Goal: Information Seeking & Learning: Check status

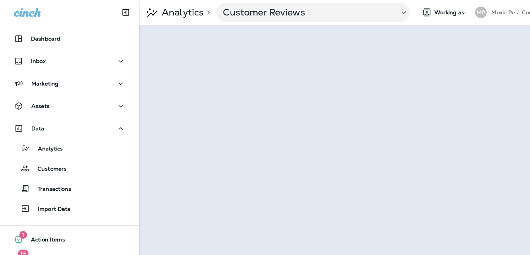
click at [503, 10] on p "Moxie Pest Control - [GEOGRAPHIC_DATA]" at bounding box center [526, 12] width 70 height 6
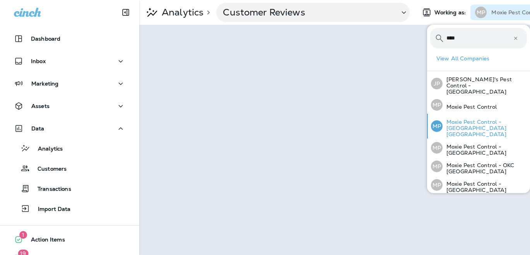
type input "****"
click at [472, 119] on p "Moxie Pest Control - [GEOGRAPHIC_DATA] [GEOGRAPHIC_DATA]" at bounding box center [485, 128] width 84 height 19
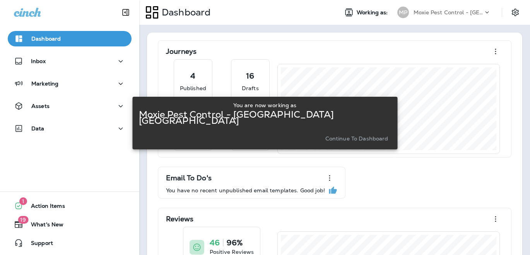
click at [358, 137] on p "Continue to Dashboard" at bounding box center [356, 138] width 63 height 6
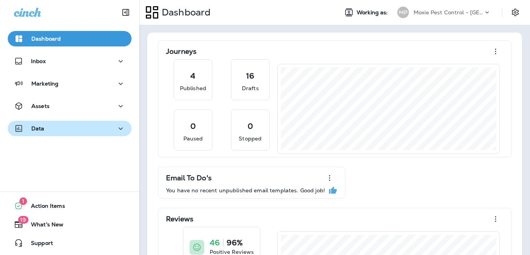
click at [73, 123] on button "Data" at bounding box center [70, 128] width 124 height 15
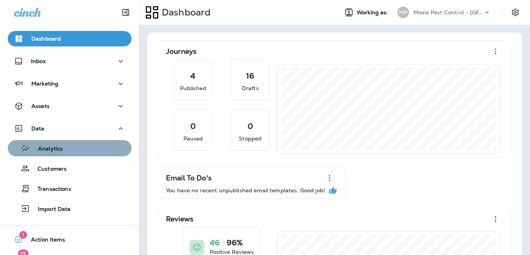
click at [64, 151] on div "Analytics" at bounding box center [70, 148] width 118 height 12
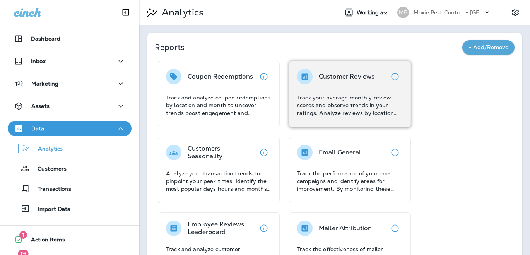
click at [330, 82] on div "Customer Reviews" at bounding box center [347, 76] width 56 height 15
